Goal: Register for event/course

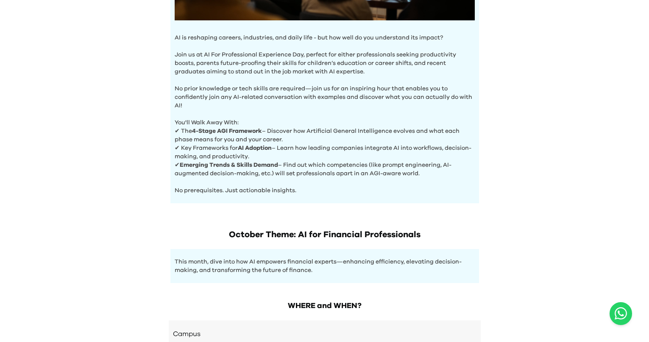
scroll to position [360, 0]
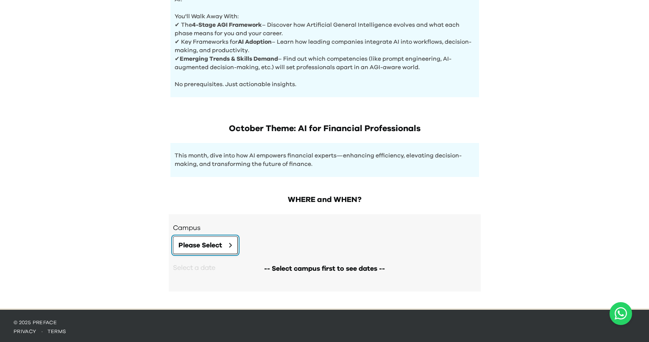
click at [212, 244] on span "Please Select" at bounding box center [200, 245] width 44 height 10
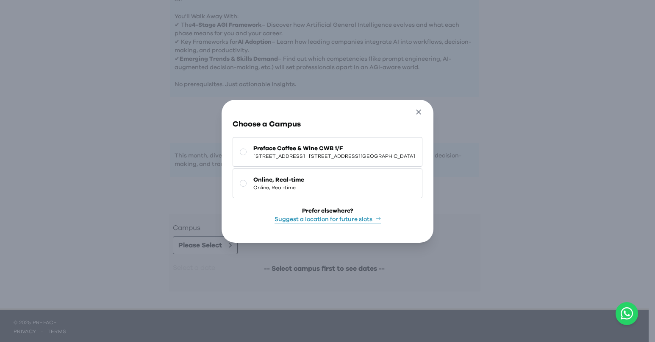
click at [423, 110] on icon "button" at bounding box center [419, 112] width 9 height 9
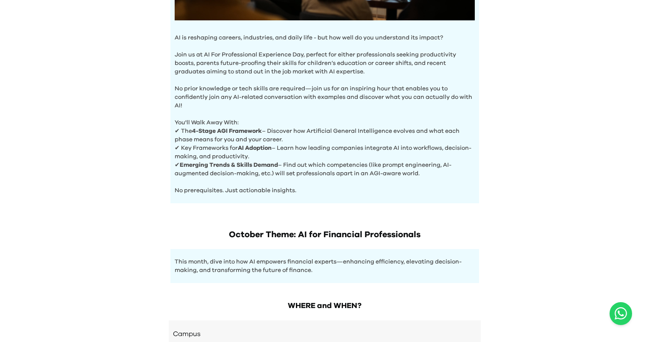
scroll to position [339, 0]
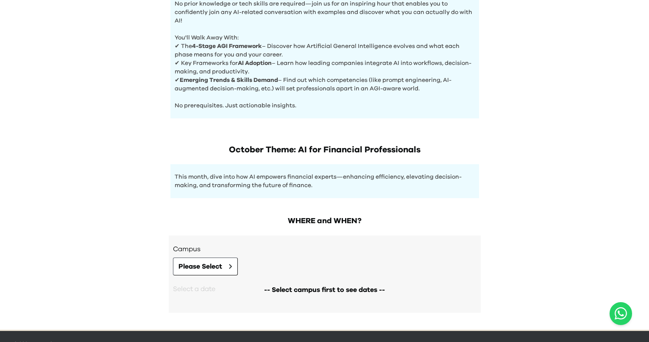
click at [339, 222] on h2 "WHERE and WHEN?" at bounding box center [325, 221] width 312 height 12
click at [348, 209] on div "WHERE and WHEN? Campus Please Select -- Select campus first to see dates -- Sel…" at bounding box center [325, 267] width 326 height 123
click at [250, 183] on p "This month, dive into how AI empowers financial experts—enhancing efficiency, e…" at bounding box center [325, 181] width 300 height 17
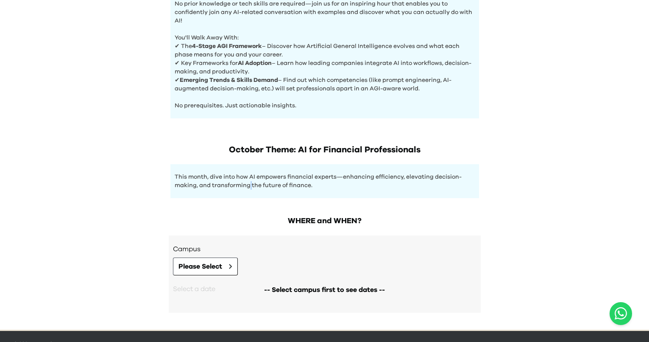
click at [250, 183] on p "This month, dive into how AI empowers financial experts—enhancing efficiency, e…" at bounding box center [325, 181] width 300 height 17
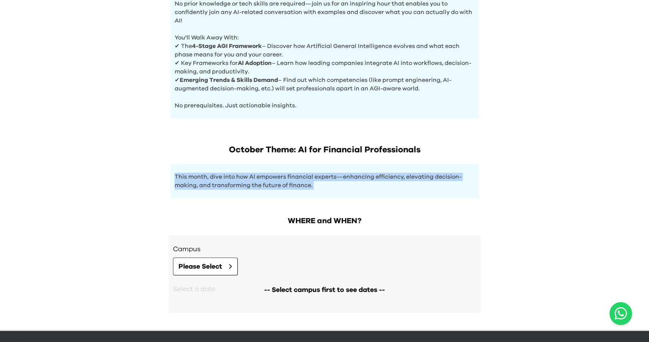
click at [250, 183] on p "This month, dive into how AI empowers financial experts—enhancing efficiency, e…" at bounding box center [325, 181] width 300 height 17
click at [289, 187] on p "This month, dive into how AI empowers financial experts—enhancing efficiency, e…" at bounding box center [325, 181] width 300 height 17
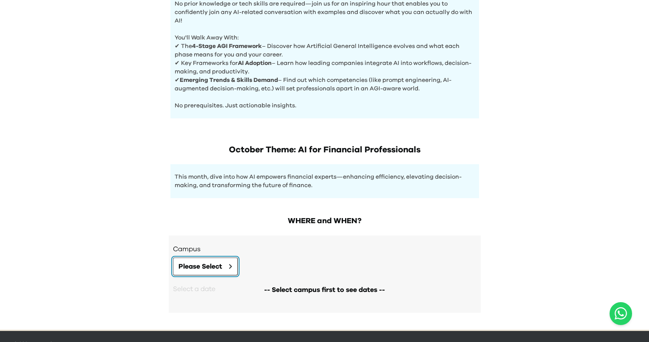
click at [217, 261] on span "Please Select" at bounding box center [200, 266] width 44 height 10
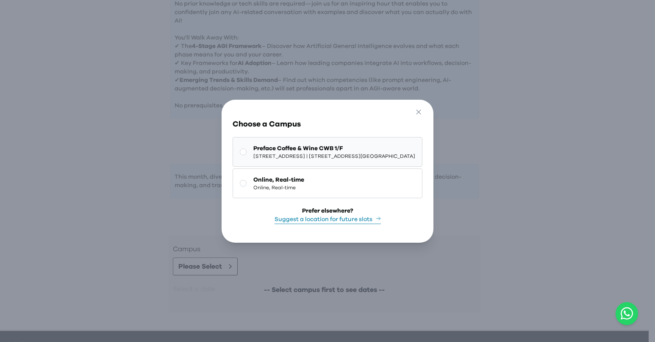
click at [276, 153] on span "1/F, The Sharp, 11 Sharp Street East, Causeway Bay | 銅鑼灣霎東街11號The Sharp 1樓" at bounding box center [335, 156] width 162 height 7
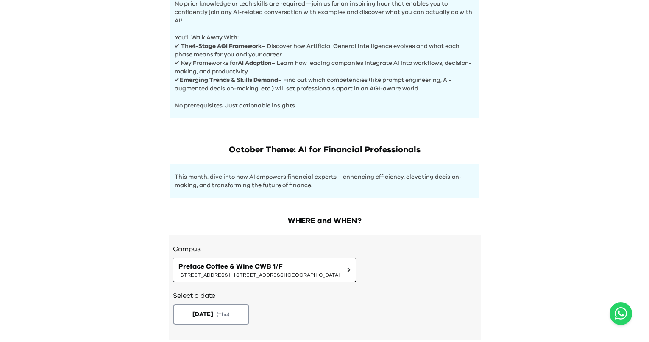
scroll to position [387, 0]
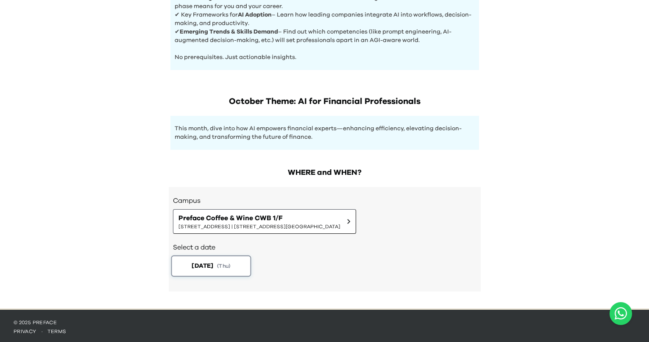
click at [228, 269] on button "2025-10-30 ( Thu )" at bounding box center [211, 265] width 80 height 21
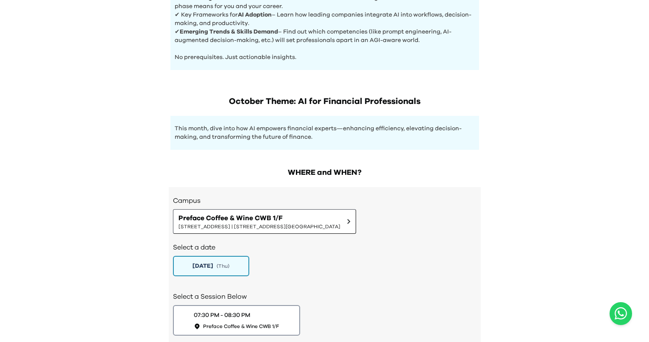
scroll to position [447, 0]
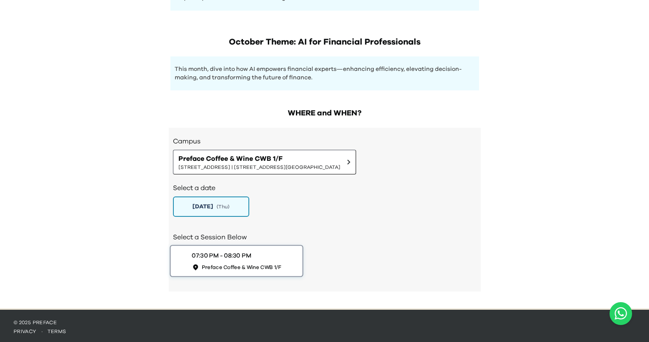
click at [279, 266] on span "Preface Coffee & Wine CWB 1/F" at bounding box center [241, 266] width 80 height 7
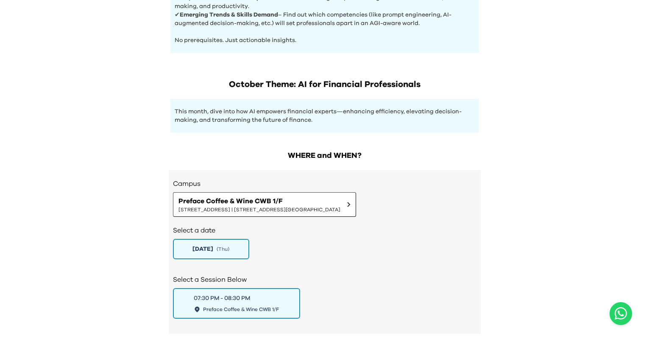
scroll to position [235, 0]
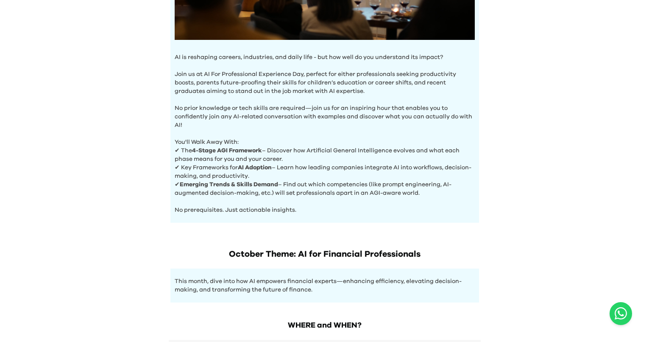
click at [423, 184] on p "✔ Emerging Trends & Skills Demand – Find out which competencies (like prompt en…" at bounding box center [325, 188] width 300 height 17
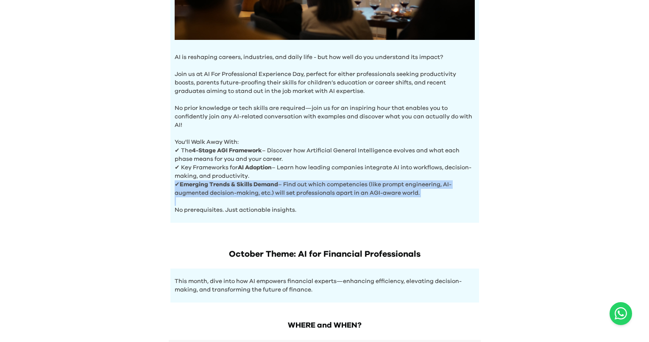
click at [423, 184] on p "✔ Emerging Trends & Skills Demand – Find out which competencies (like prompt en…" at bounding box center [325, 188] width 300 height 17
click at [432, 183] on p "✔ Emerging Trends & Skills Demand – Find out which competencies (like prompt en…" at bounding box center [325, 188] width 300 height 17
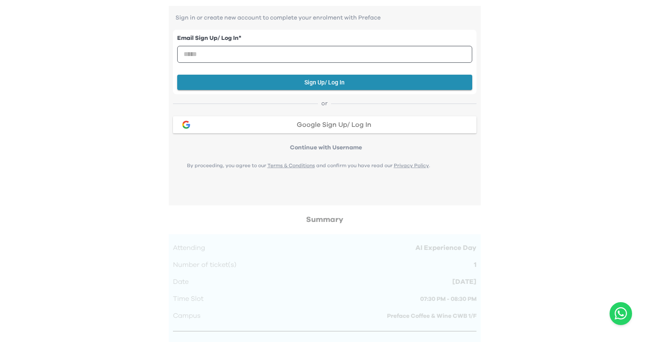
scroll to position [676, 0]
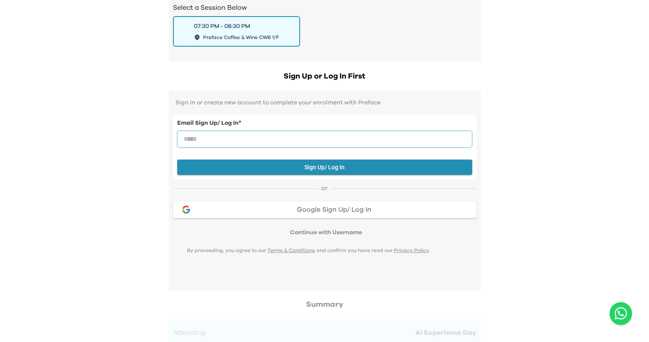
click at [220, 134] on input "email" at bounding box center [324, 139] width 295 height 17
type input "**********"
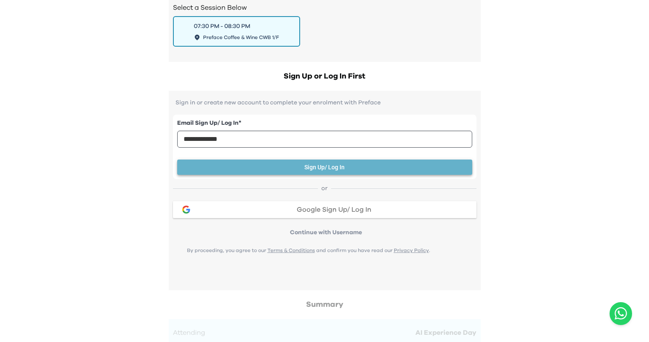
click at [259, 165] on button "Sign Up/ Log In" at bounding box center [324, 167] width 295 height 16
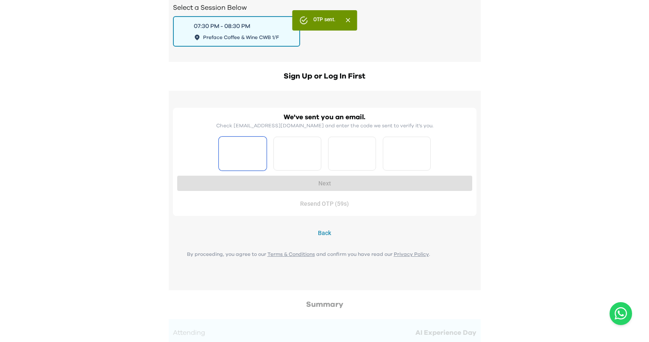
click at [233, 143] on input "Please enter OTP character 1" at bounding box center [243, 154] width 48 height 34
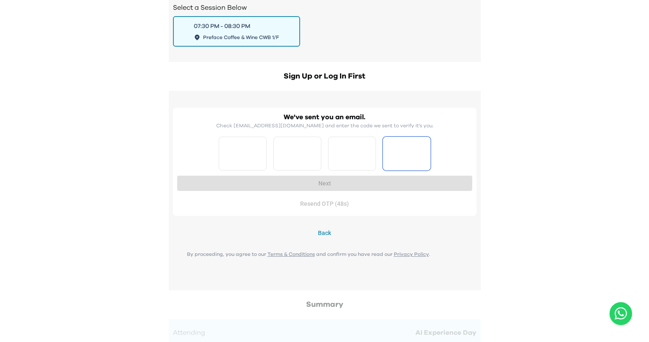
paste input "*"
type input "*"
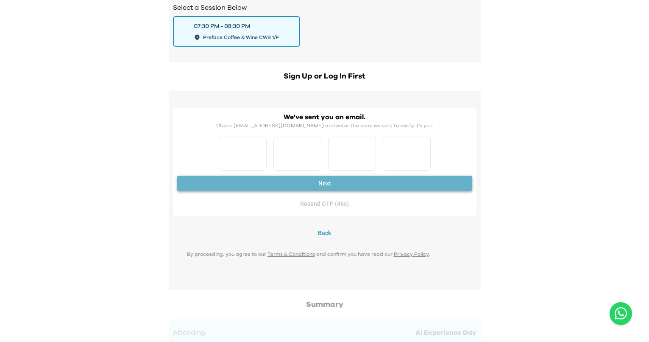
click at [276, 177] on button "Next" at bounding box center [324, 184] width 295 height 16
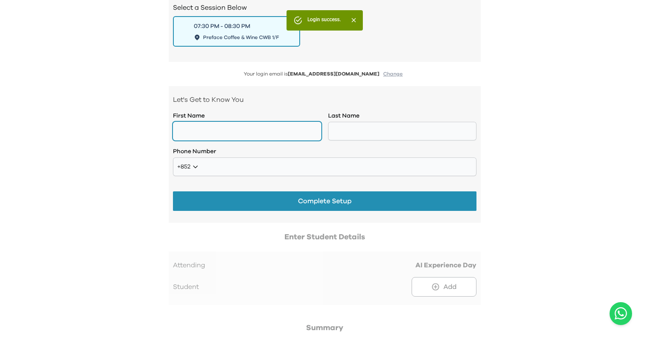
click at [210, 126] on input "text" at bounding box center [247, 131] width 148 height 19
type input "**"
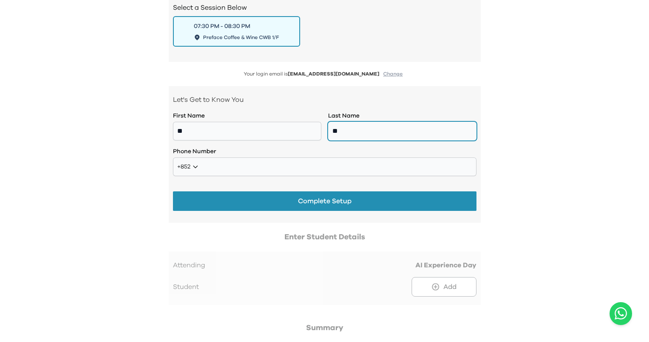
type input "**"
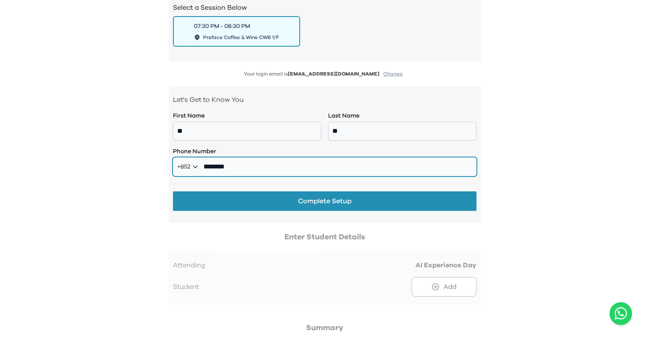
type input "********"
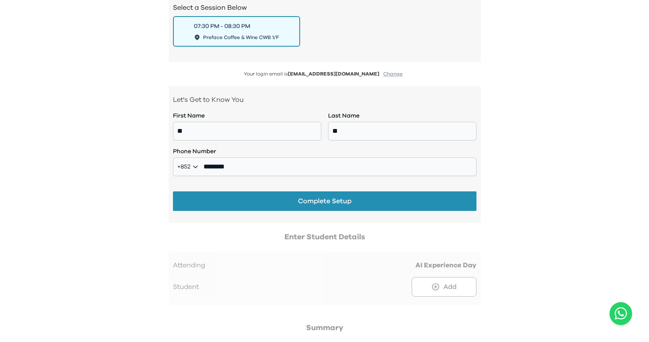
click at [316, 234] on div at bounding box center [325, 272] width 312 height 82
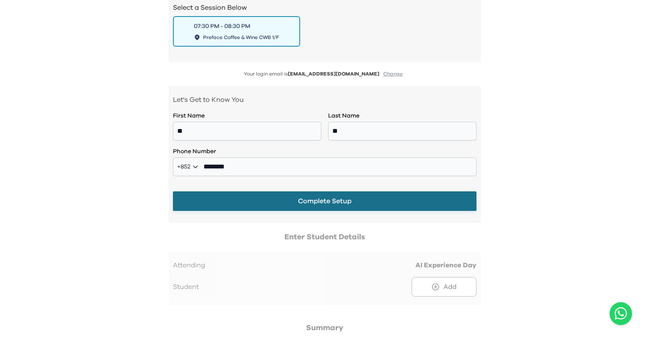
click at [325, 203] on button "Complete Setup" at bounding box center [325, 201] width 304 height 20
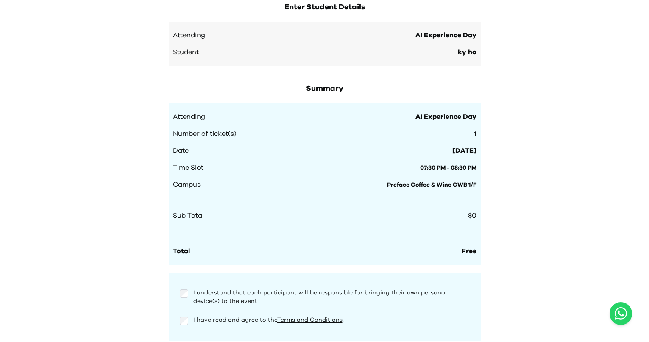
scroll to position [833, 0]
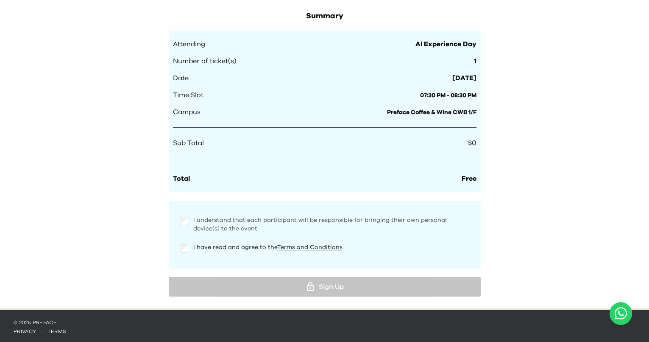
click at [198, 217] on span "I understand that each participant will be responsible for bringing their own p…" at bounding box center [320, 224] width 254 height 14
click at [231, 248] on span "I have read and agree to the Terms and Conditions ." at bounding box center [268, 247] width 150 height 6
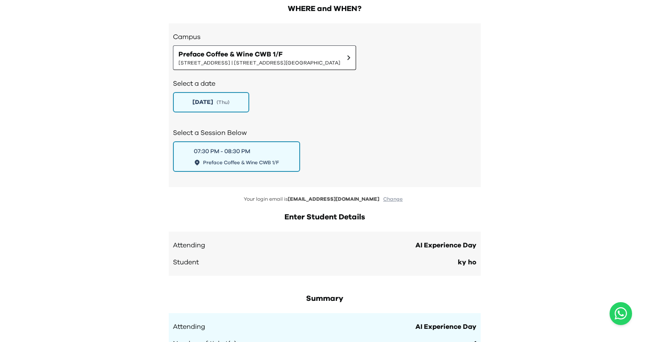
scroll to position [805, 0]
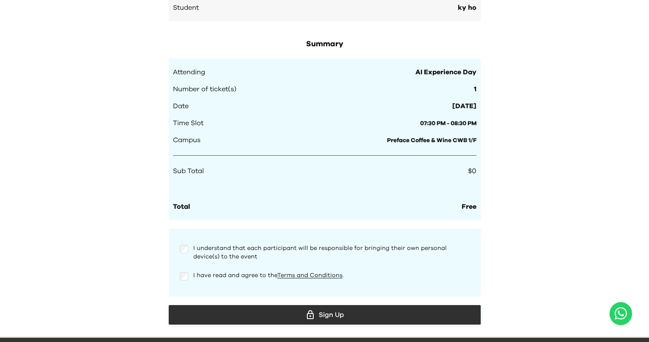
click at [309, 314] on icon at bounding box center [310, 314] width 7 height 9
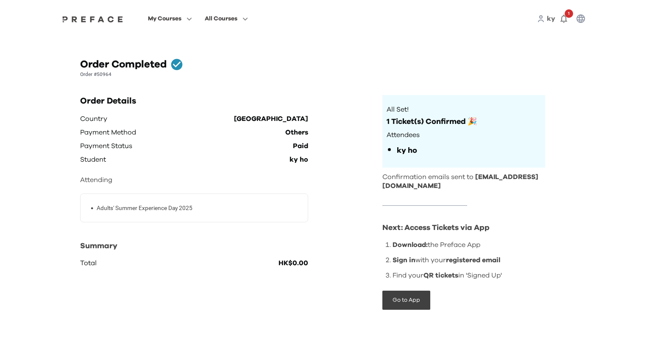
click at [210, 215] on div "• Adults' Summer Experience Day 2025" at bounding box center [194, 207] width 228 height 29
click at [159, 205] on p "Adults' Summer Experience Day 2025" at bounding box center [145, 207] width 96 height 9
click at [171, 205] on p "Adults' Summer Experience Day 2025" at bounding box center [145, 207] width 96 height 9
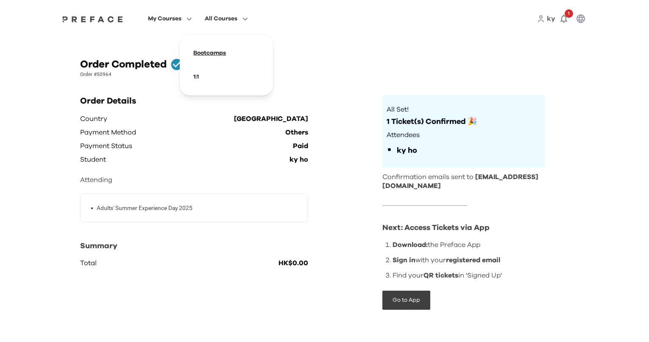
click at [218, 56] on span at bounding box center [227, 53] width 80 height 24
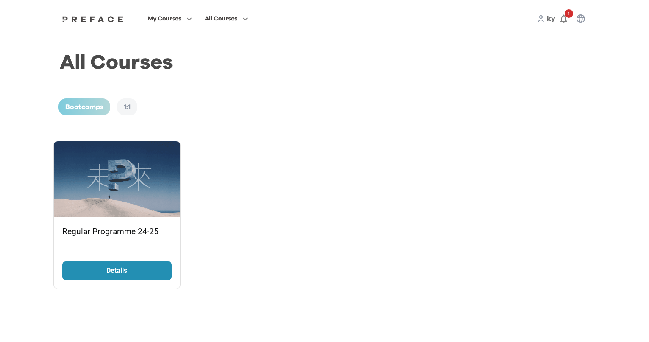
click at [121, 273] on p "Details" at bounding box center [117, 270] width 64 height 10
